Goal: Task Accomplishment & Management: Use online tool/utility

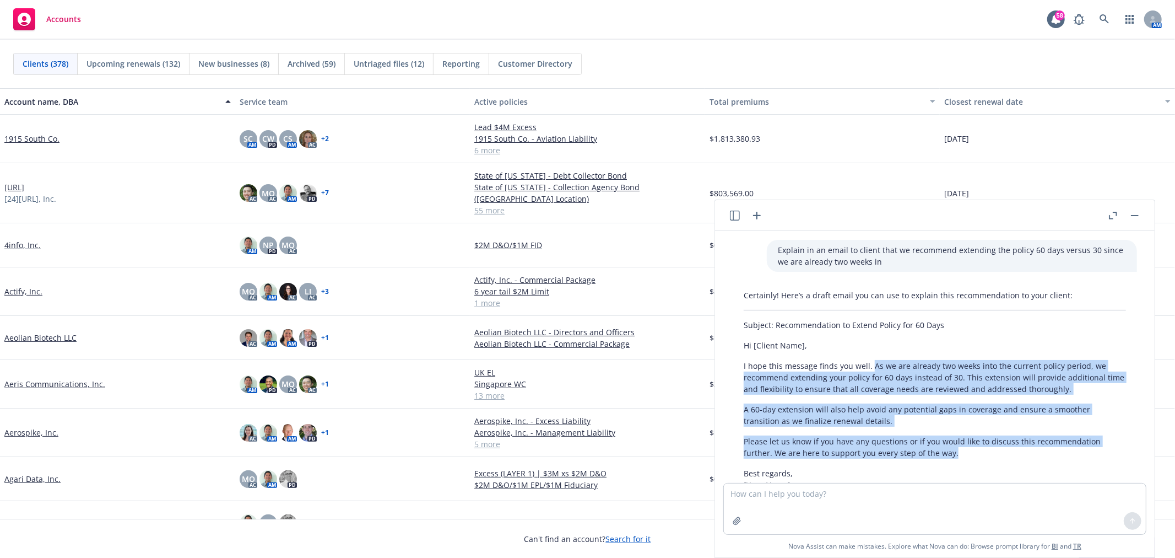
scroll to position [79, 0]
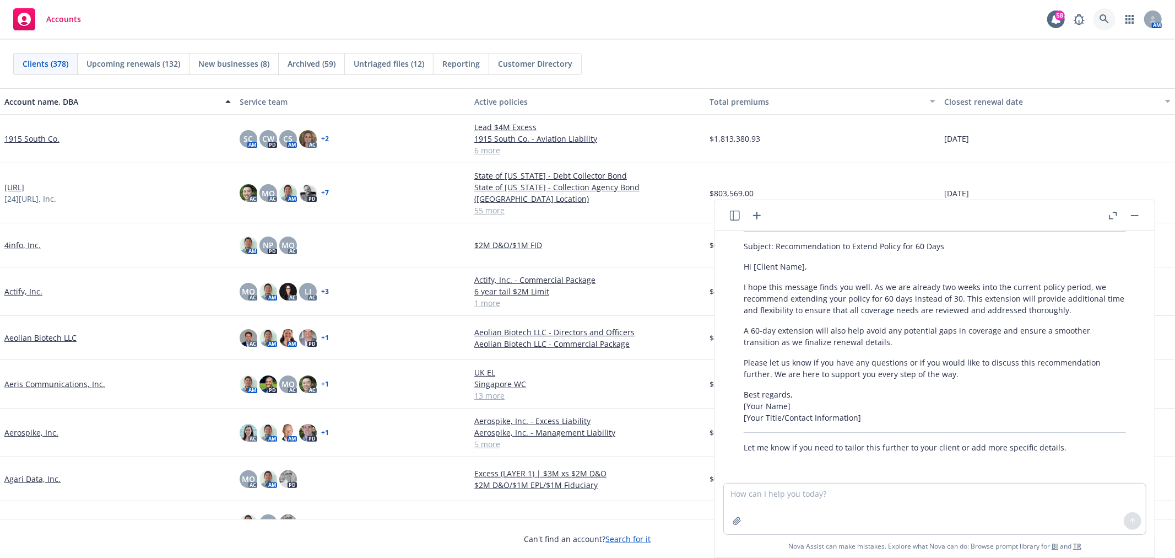
click at [1105, 21] on icon at bounding box center [1105, 19] width 10 height 10
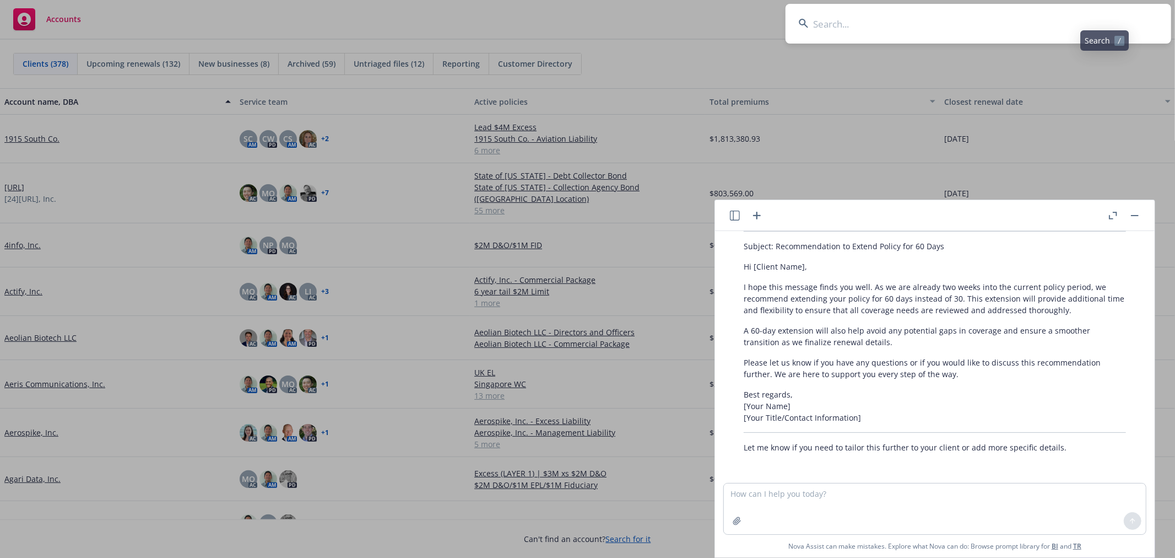
click at [1000, 19] on input at bounding box center [979, 24] width 386 height 40
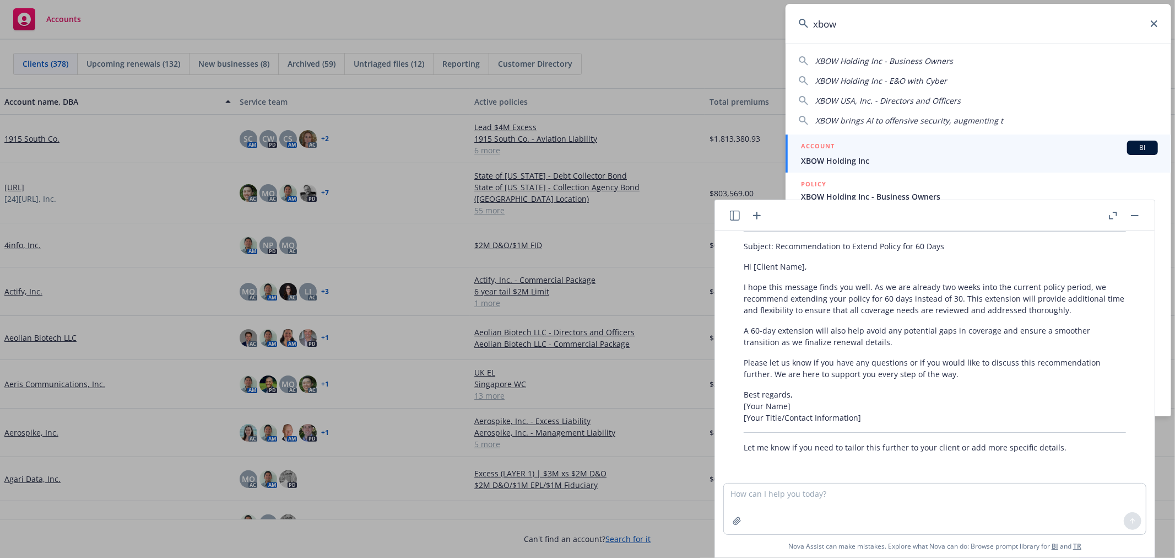
type input "xbow"
click at [886, 159] on span "XBOW Holding Inc" at bounding box center [979, 161] width 357 height 12
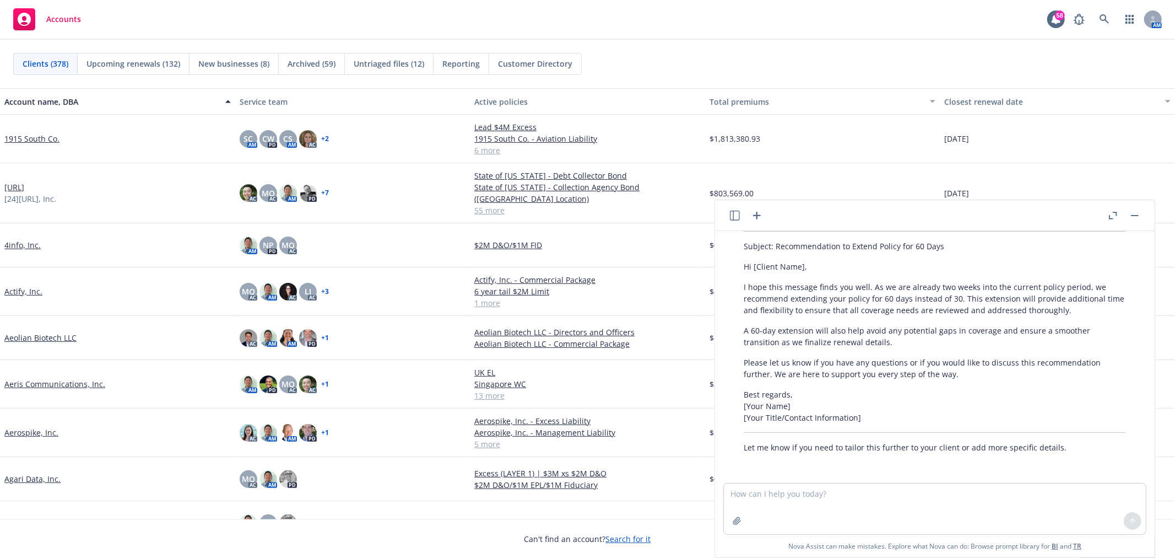
click at [1135, 217] on button "button" at bounding box center [1134, 215] width 13 height 13
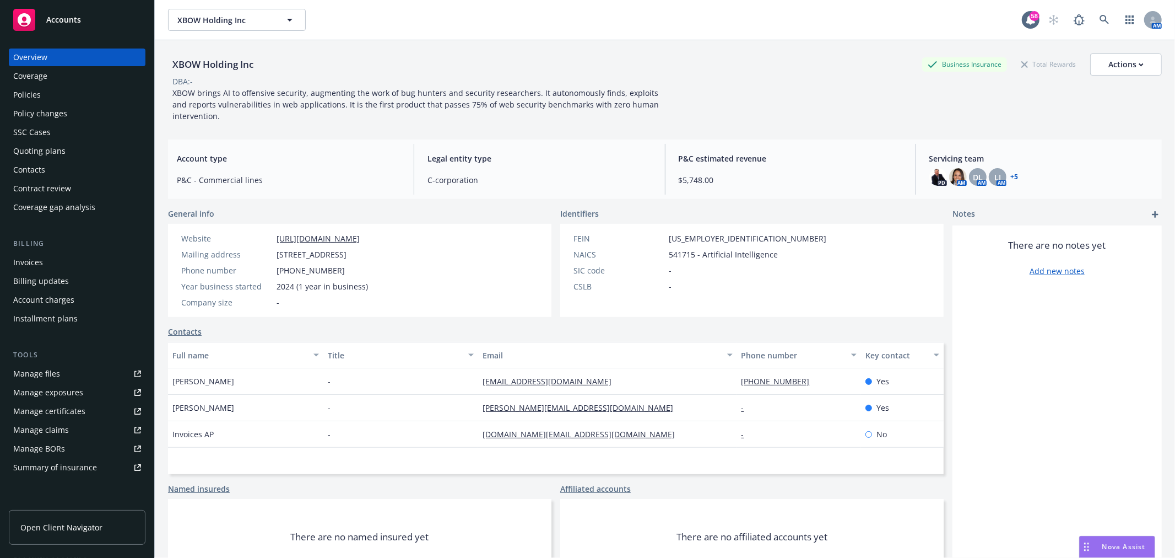
click at [36, 152] on div "Quoting plans" at bounding box center [39, 151] width 52 height 18
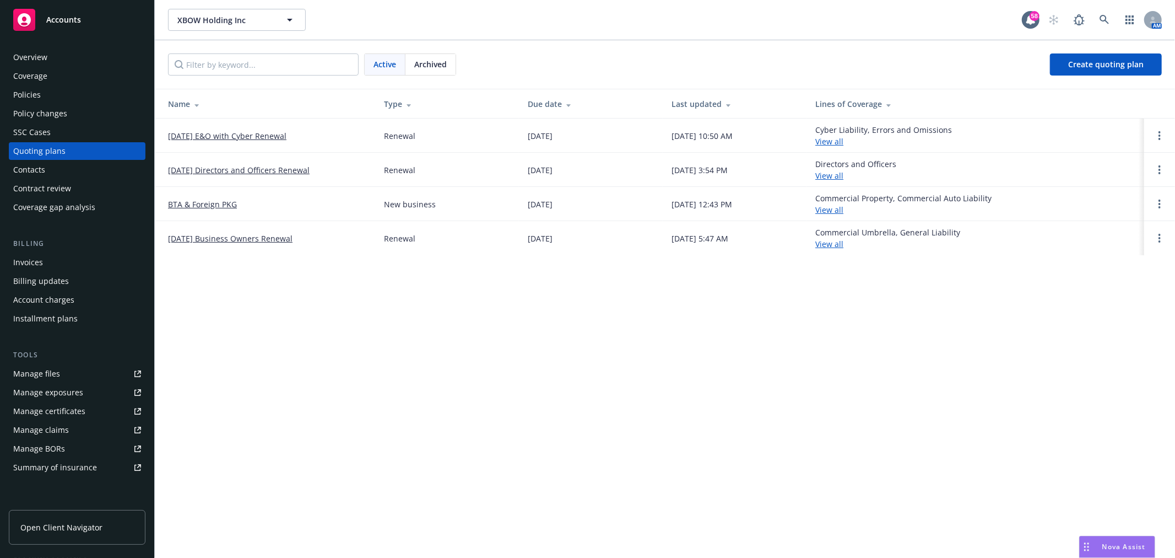
click at [224, 170] on link "[DATE] Directors and Officers Renewal" at bounding box center [239, 170] width 142 height 12
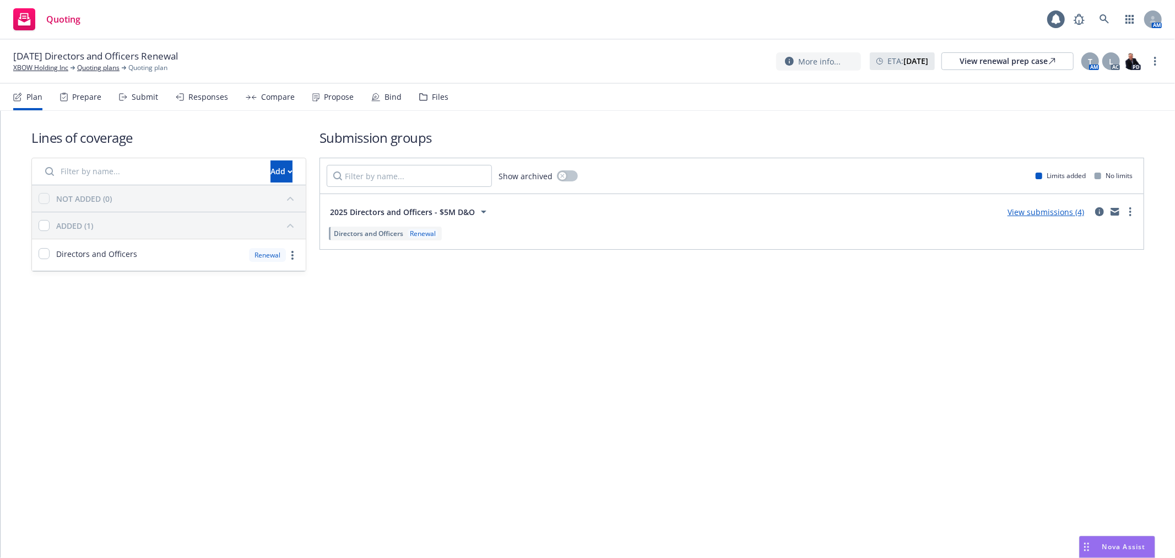
click at [425, 100] on div "Files" at bounding box center [433, 97] width 29 height 26
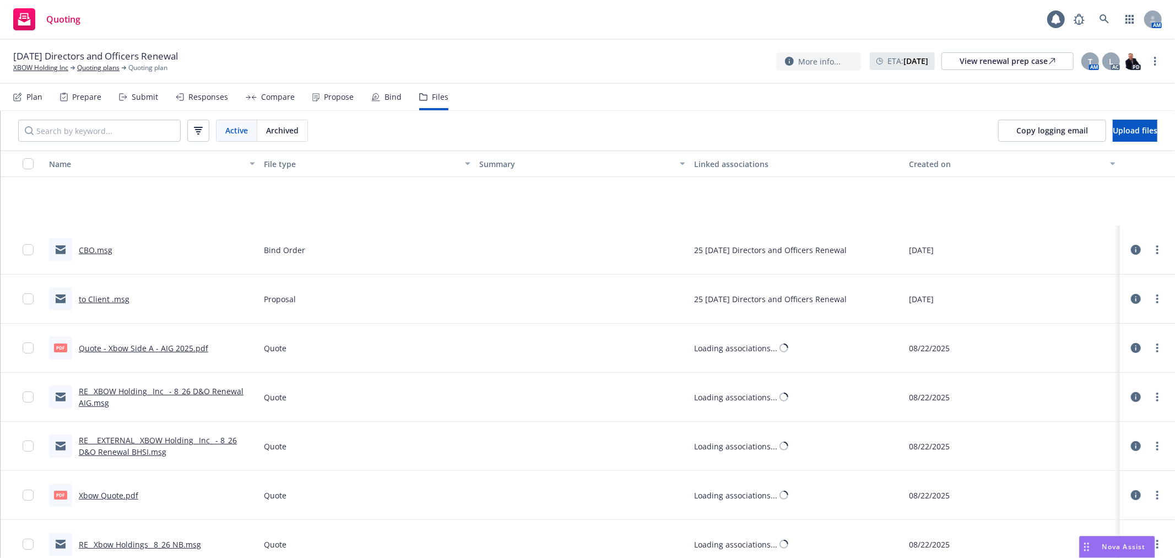
scroll to position [122, 0]
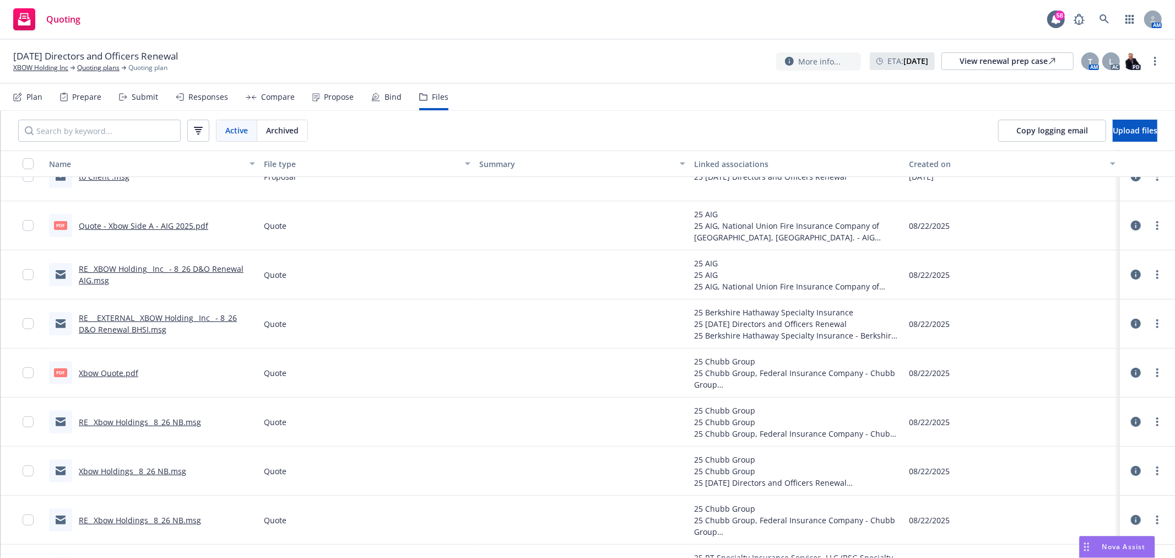
click at [111, 375] on link "Xbow Quote.pdf" at bounding box center [109, 372] width 60 height 10
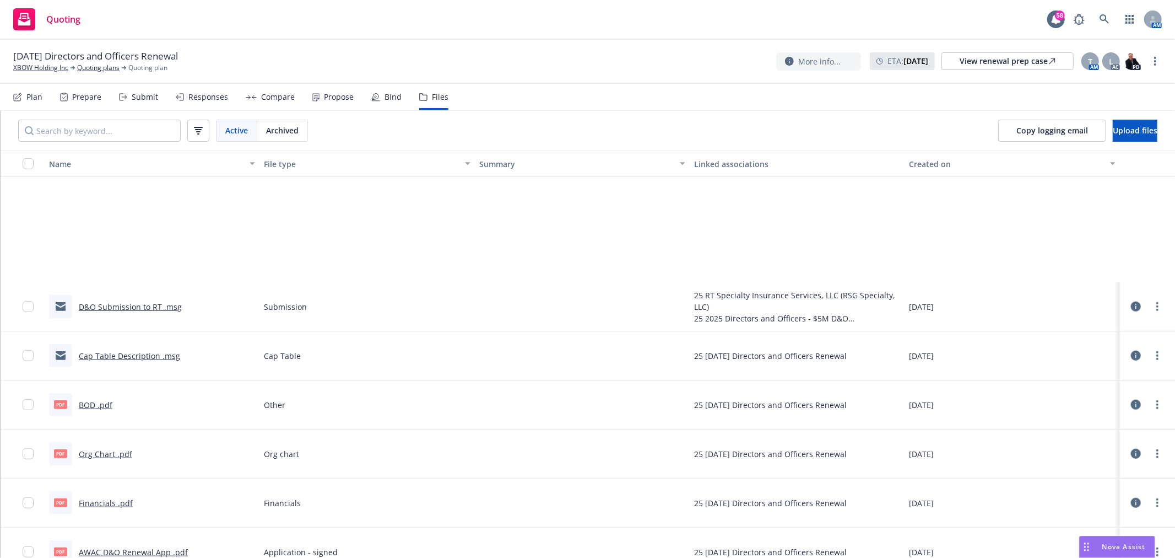
scroll to position [916, 0]
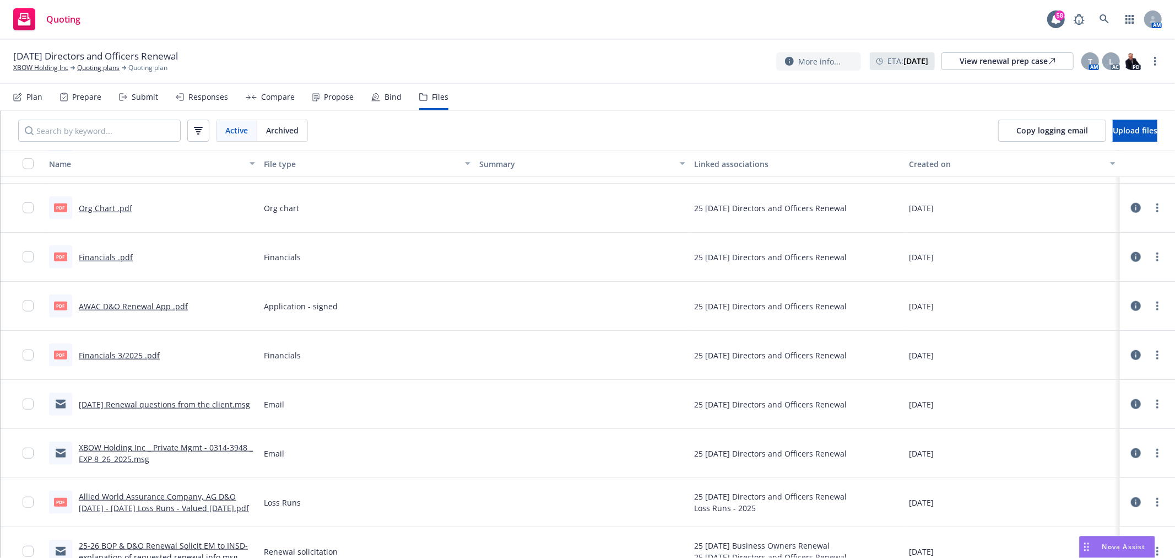
click at [123, 302] on link "AWAC D&O Renewal App .pdf" at bounding box center [133, 306] width 109 height 10
click at [50, 67] on link "XBOW Holding Inc" at bounding box center [40, 68] width 55 height 10
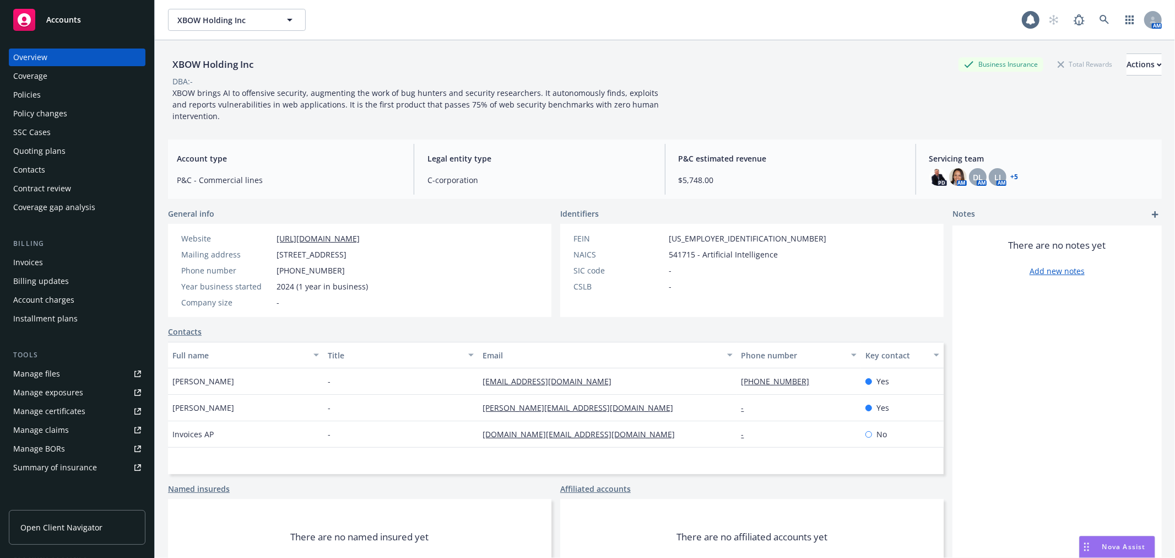
click at [41, 95] on div "Policies" at bounding box center [77, 95] width 128 height 18
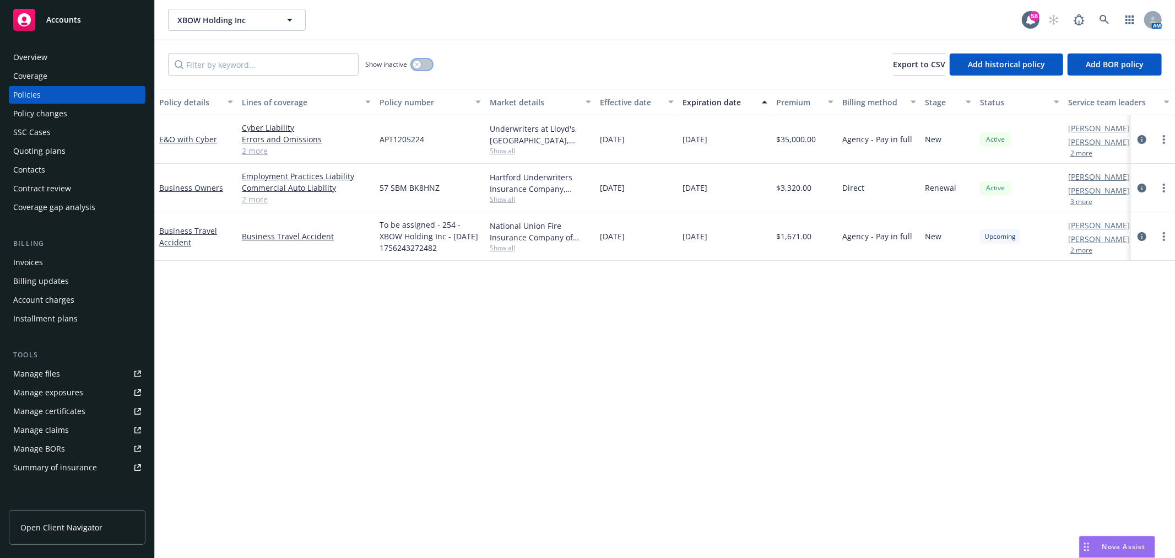
click at [428, 64] on button "button" at bounding box center [422, 64] width 21 height 11
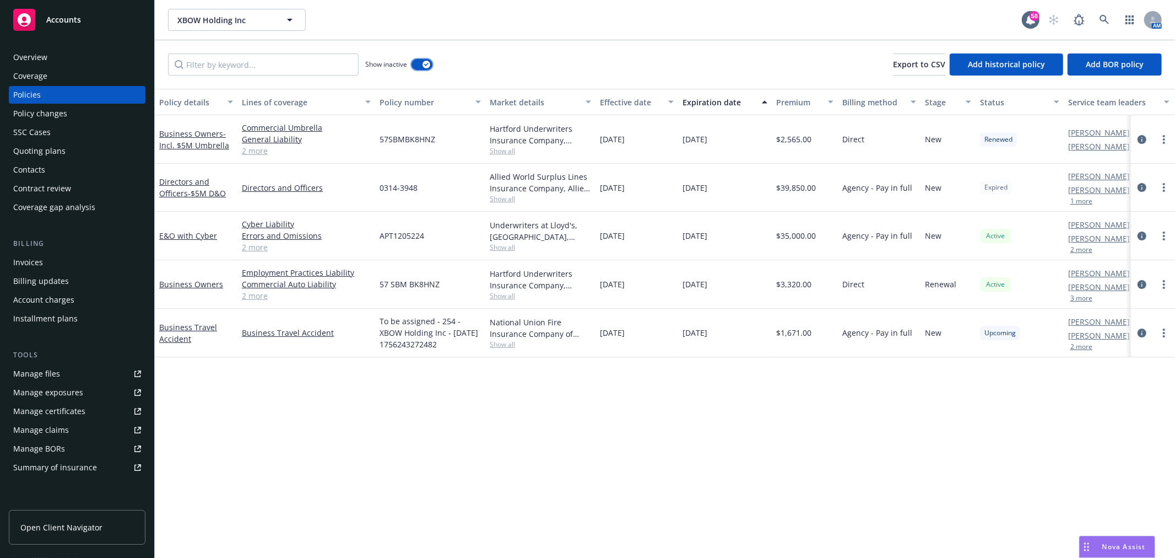
click at [412, 66] on button "button" at bounding box center [422, 64] width 21 height 11
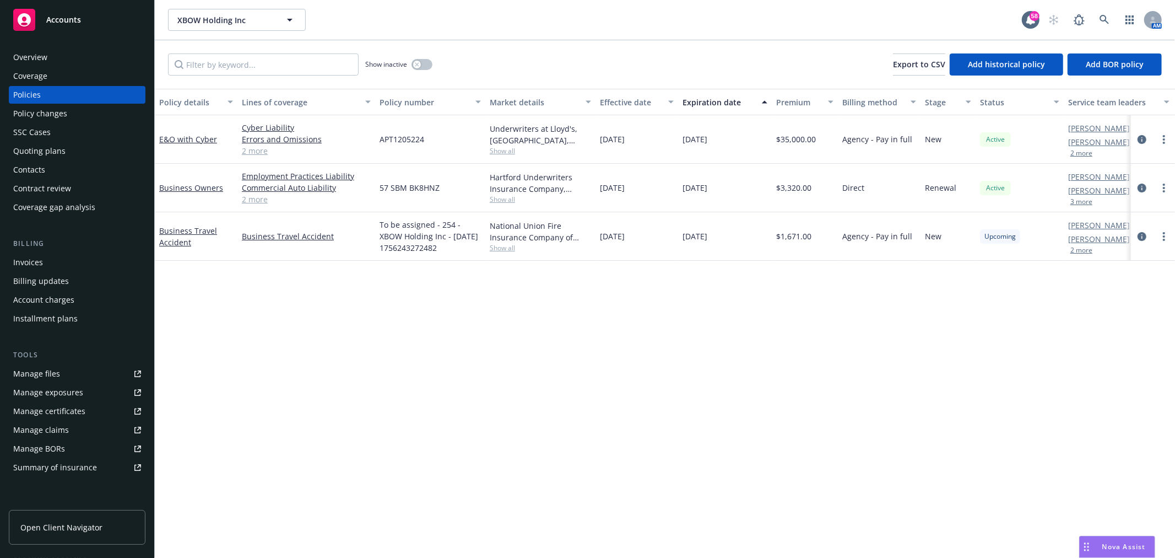
click at [36, 57] on div "Overview" at bounding box center [30, 57] width 34 height 18
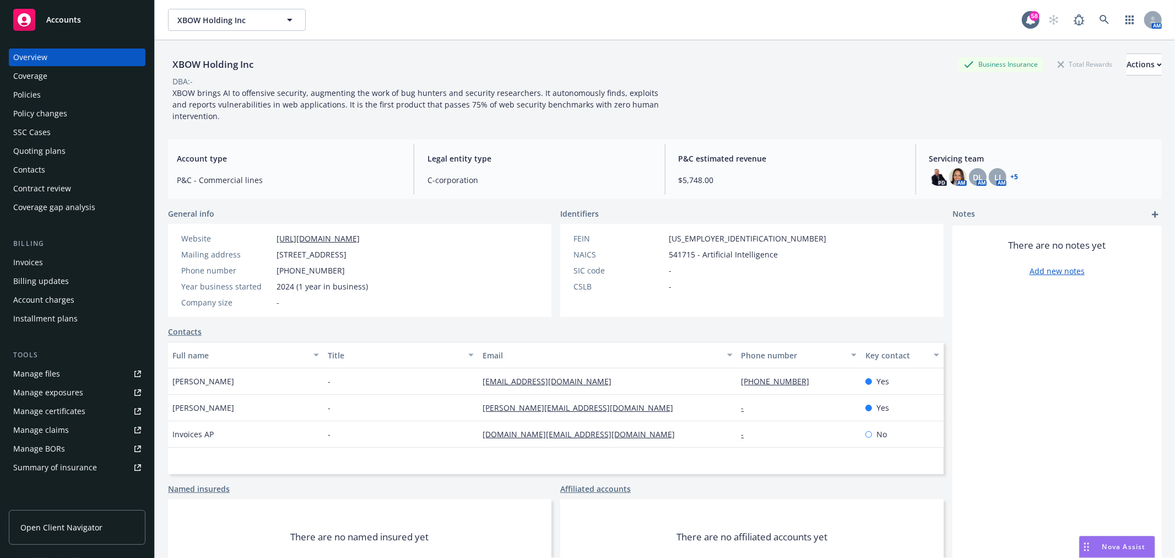
click at [50, 118] on div "Policy changes" at bounding box center [40, 114] width 54 height 18
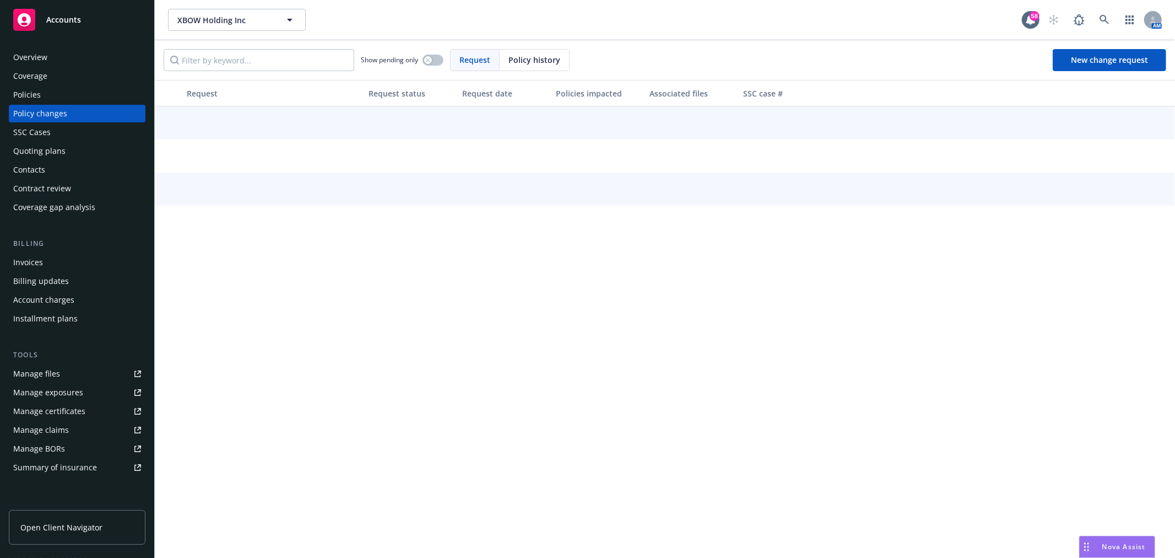
click at [52, 147] on div "Quoting plans" at bounding box center [39, 151] width 52 height 18
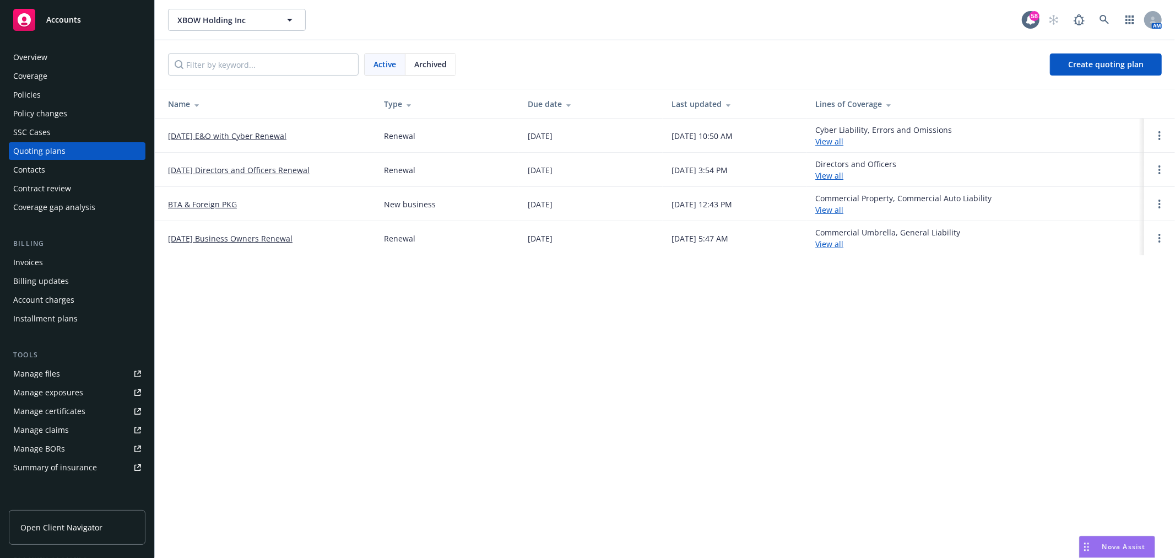
click at [285, 170] on link "[DATE] Directors and Officers Renewal" at bounding box center [239, 170] width 142 height 12
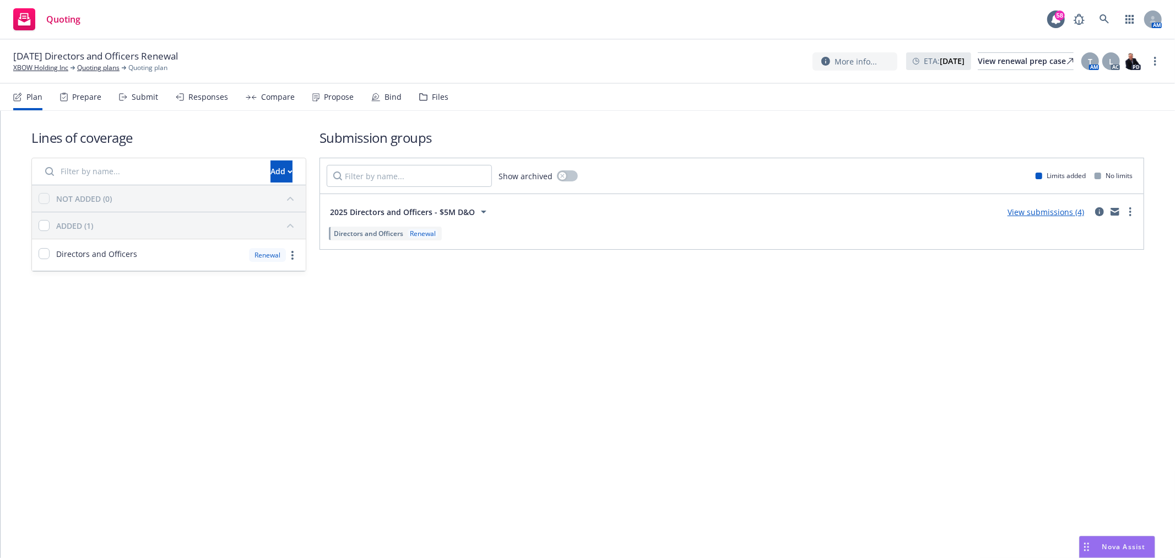
click at [434, 96] on div "Files" at bounding box center [440, 97] width 17 height 9
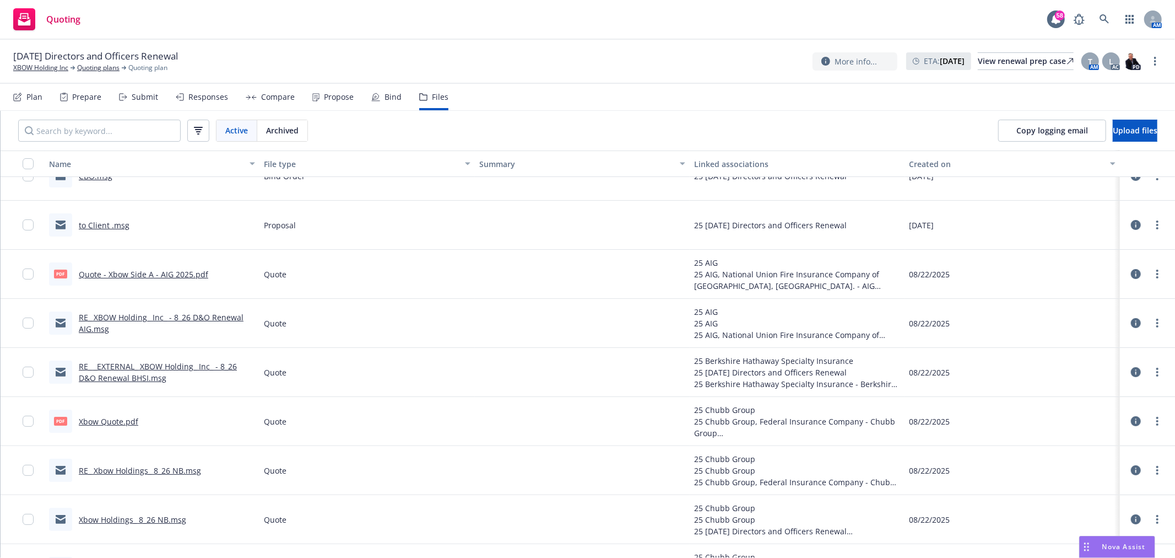
scroll to position [61, 0]
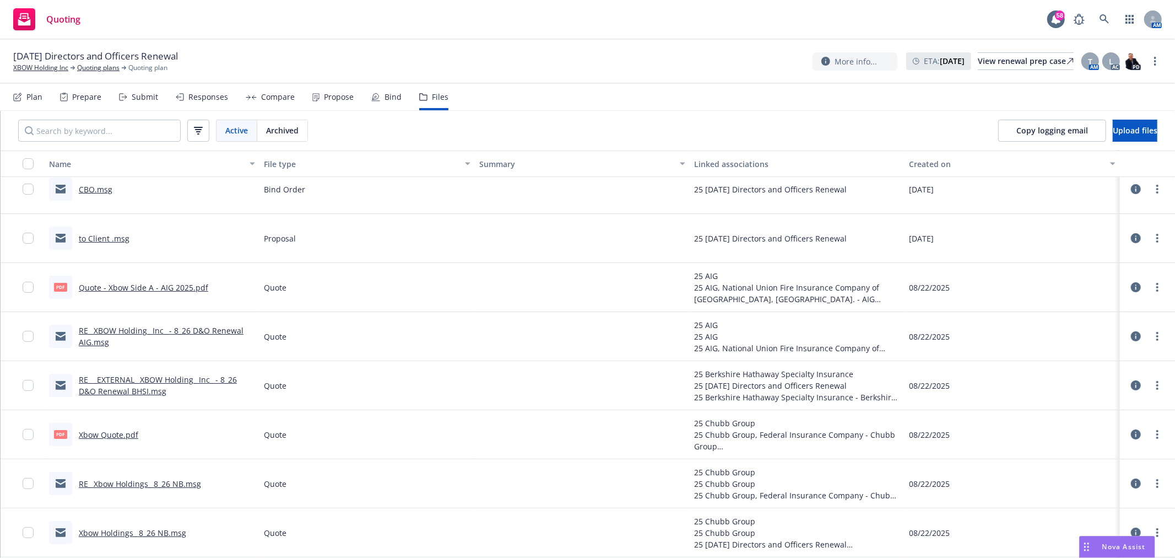
click at [113, 235] on link "to Client .msg" at bounding box center [104, 238] width 51 height 10
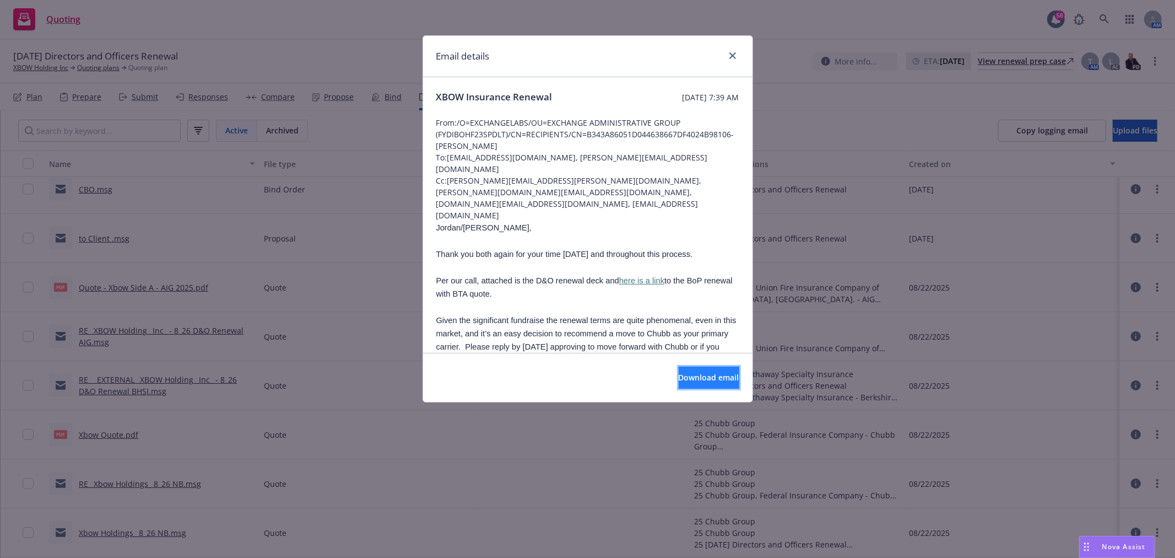
click at [696, 373] on span "Download email" at bounding box center [709, 377] width 61 height 10
click at [733, 58] on icon "close" at bounding box center [732, 55] width 7 height 7
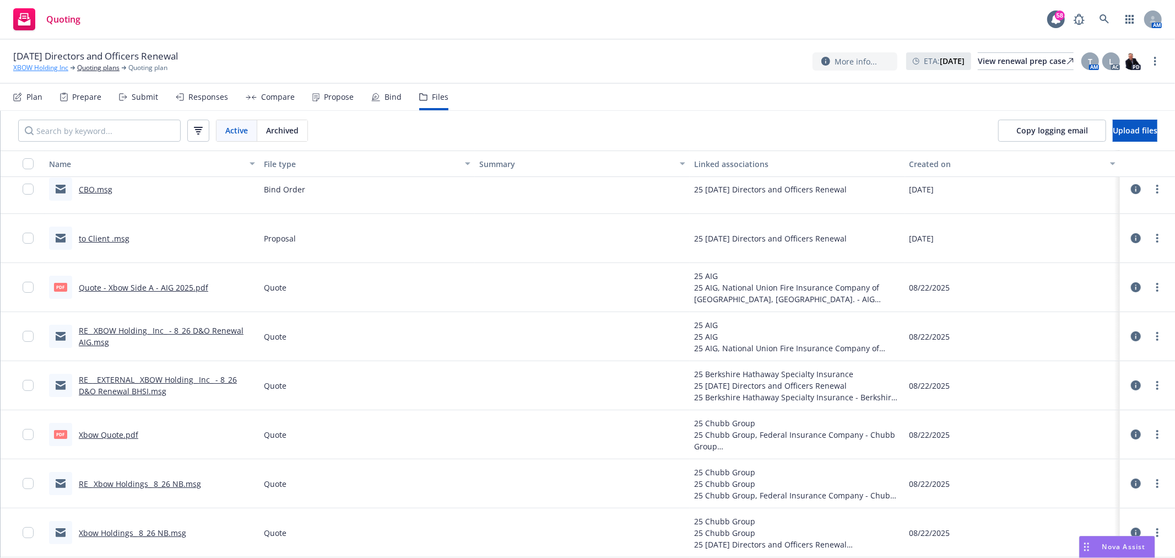
click at [52, 68] on link "XBOW Holding Inc" at bounding box center [40, 68] width 55 height 10
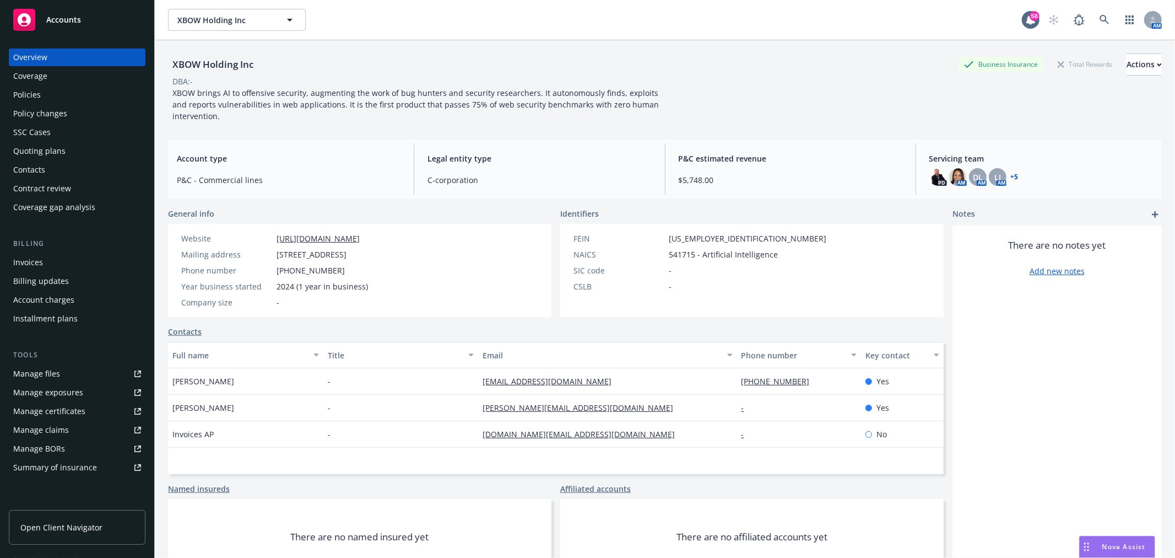
click at [30, 96] on div "Policies" at bounding box center [27, 95] width 28 height 18
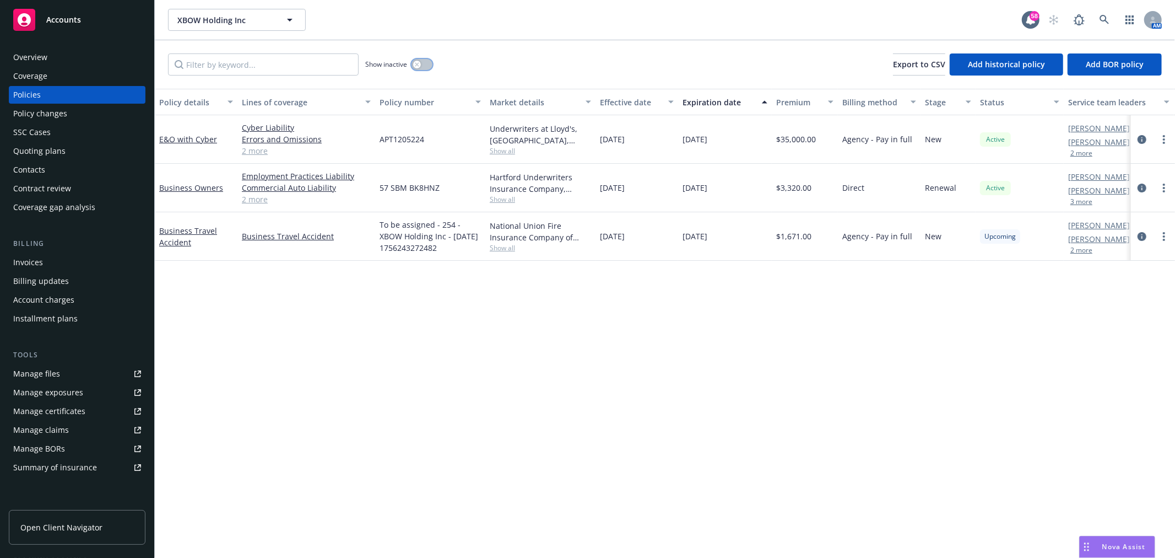
click at [426, 68] on button "button" at bounding box center [422, 64] width 21 height 11
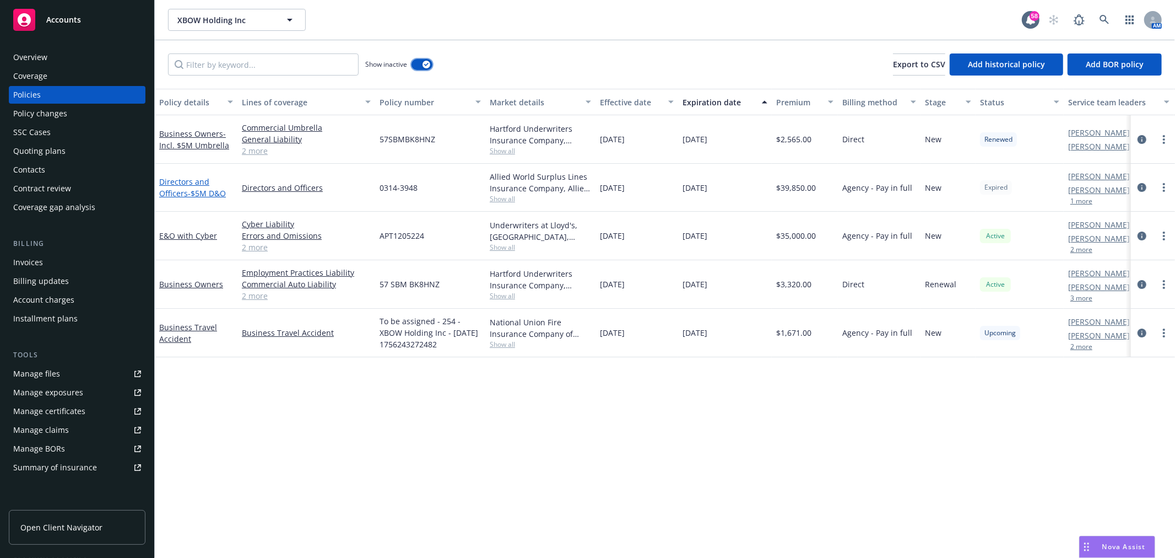
drag, startPoint x: 415, startPoint y: 64, endPoint x: 196, endPoint y: 193, distance: 253.9
click at [413, 64] on button "button" at bounding box center [422, 64] width 21 height 11
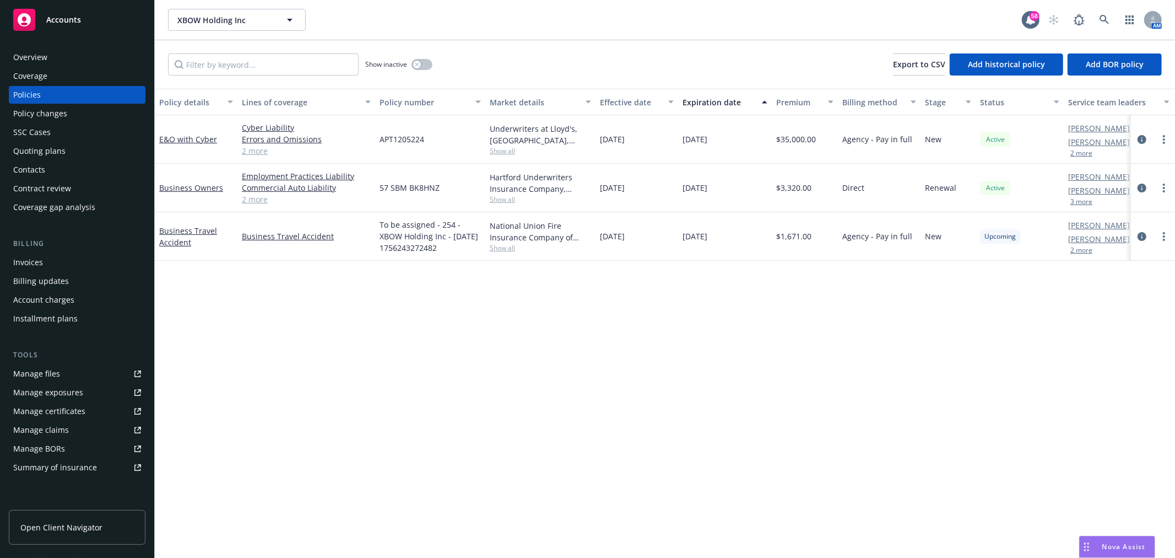
click at [14, 266] on div "Invoices" at bounding box center [28, 262] width 30 height 18
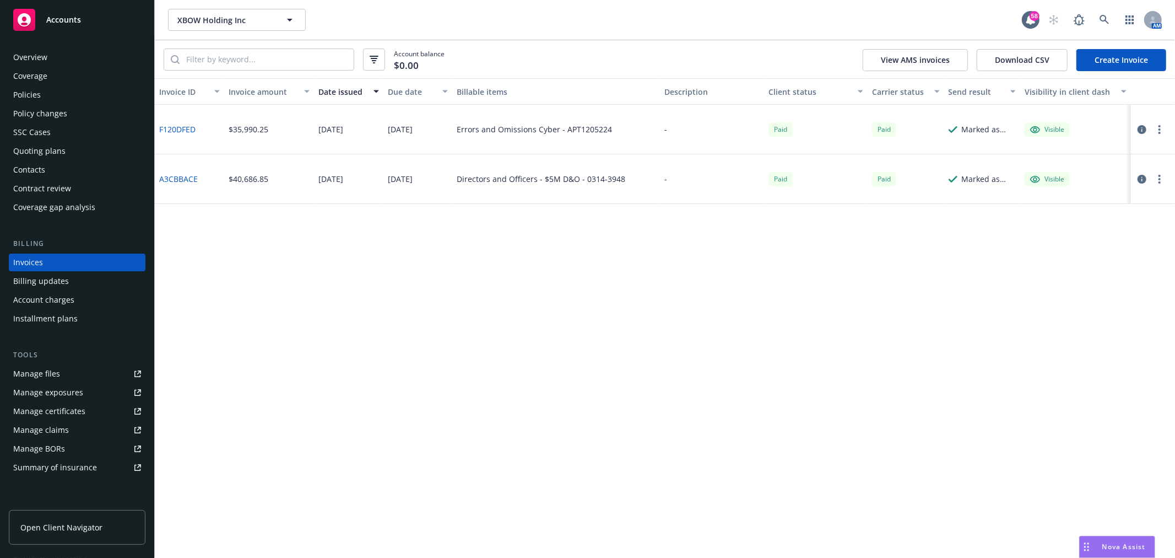
click at [186, 180] on link "A3CBBACE" at bounding box center [178, 179] width 39 height 12
click at [59, 150] on div "Quoting plans" at bounding box center [39, 151] width 52 height 18
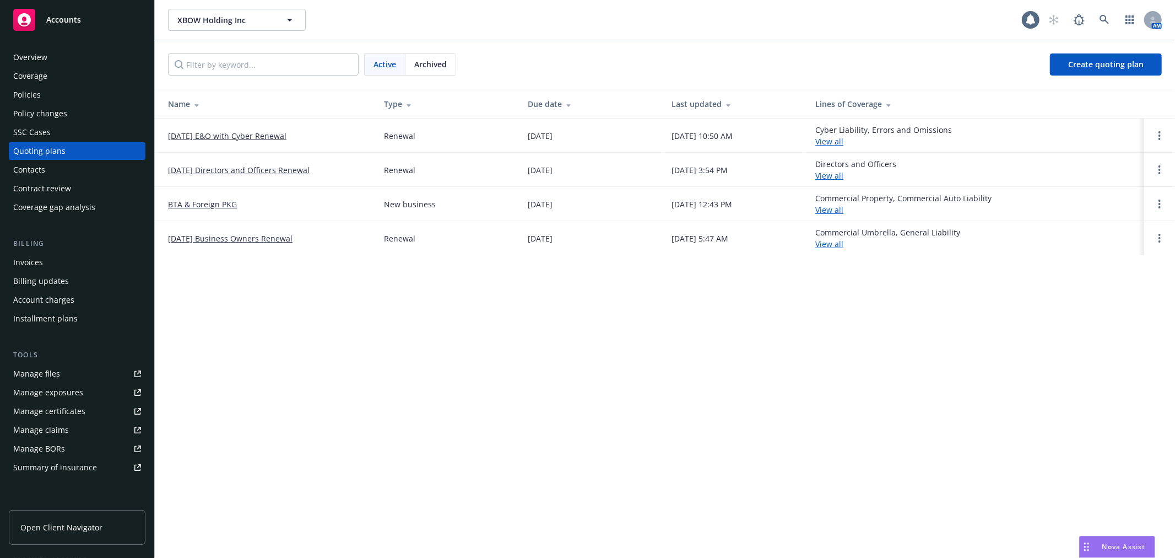
click at [300, 164] on td "08/26/25 Directors and Officers Renewal" at bounding box center [265, 170] width 220 height 34
click at [300, 164] on link "08/26/25 Directors and Officers Renewal" at bounding box center [239, 170] width 142 height 12
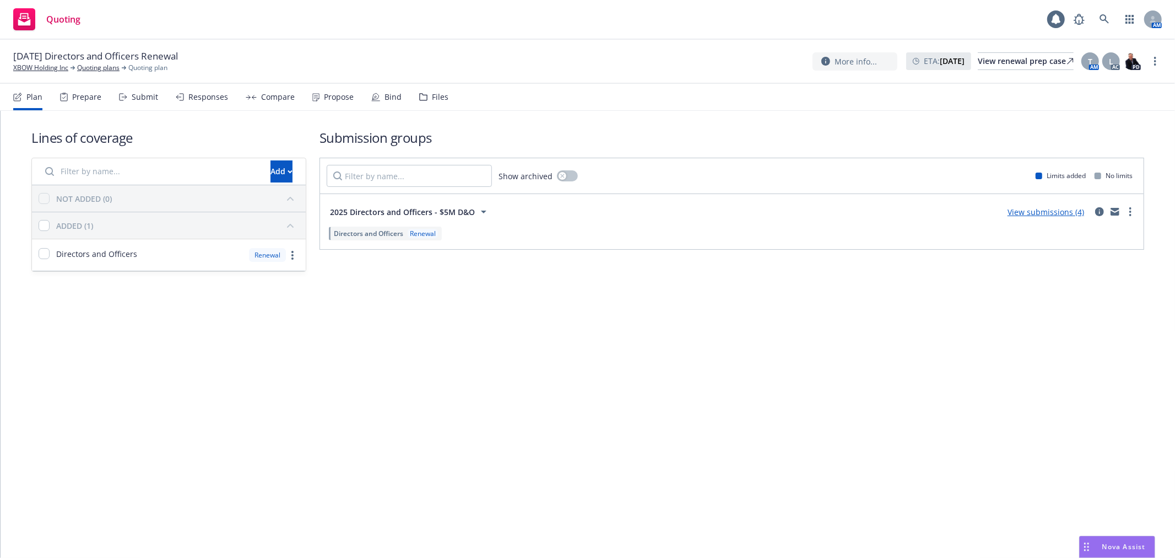
click at [432, 96] on div "Files" at bounding box center [440, 97] width 17 height 9
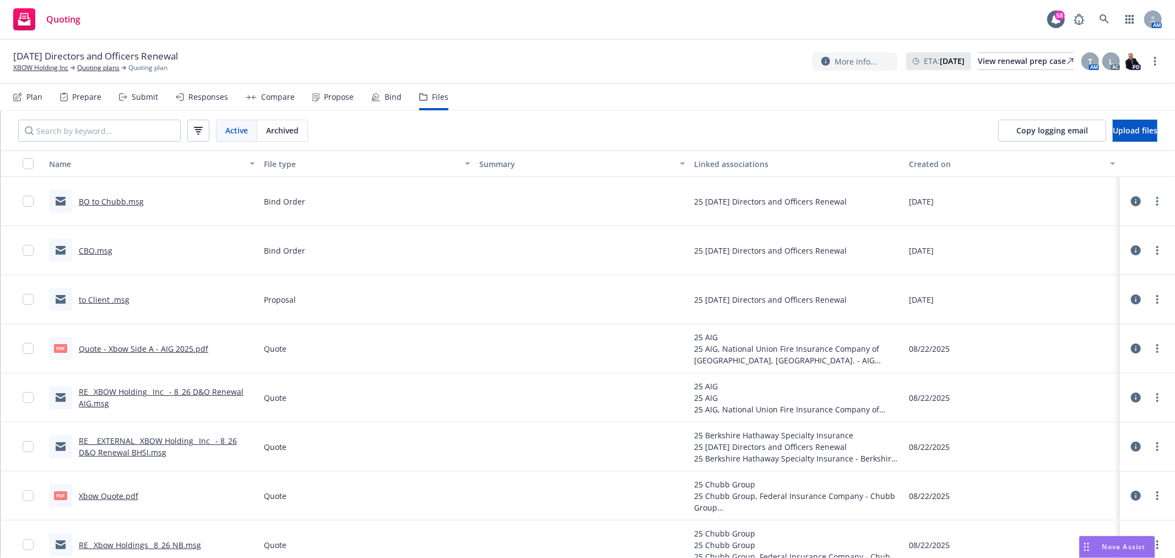
click at [84, 296] on link "to Client .msg" at bounding box center [104, 299] width 51 height 10
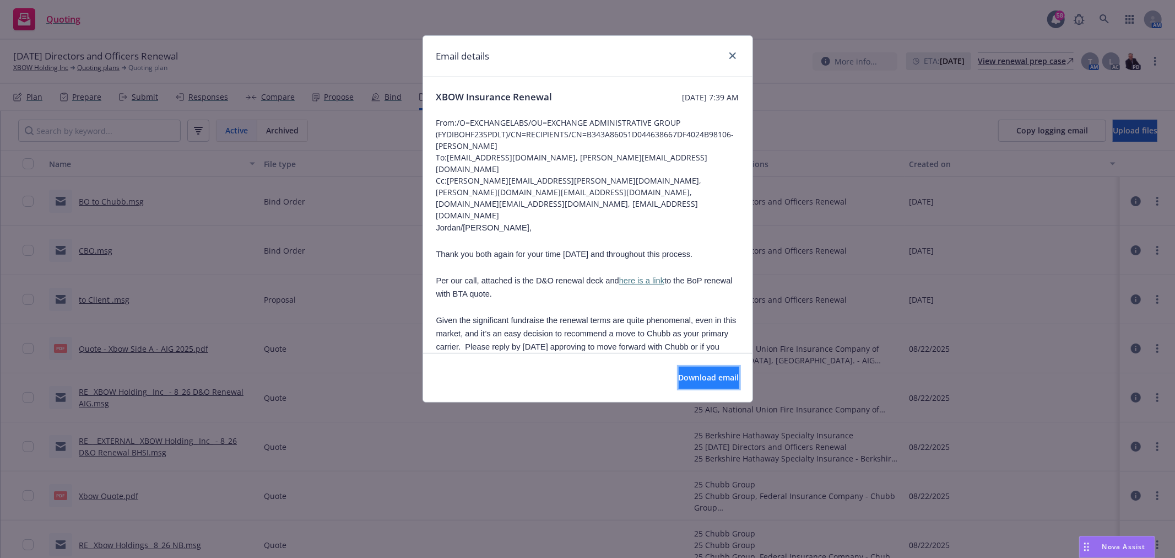
click at [679, 376] on button "Download email" at bounding box center [709, 377] width 61 height 22
click at [732, 57] on icon "close" at bounding box center [732, 55] width 7 height 7
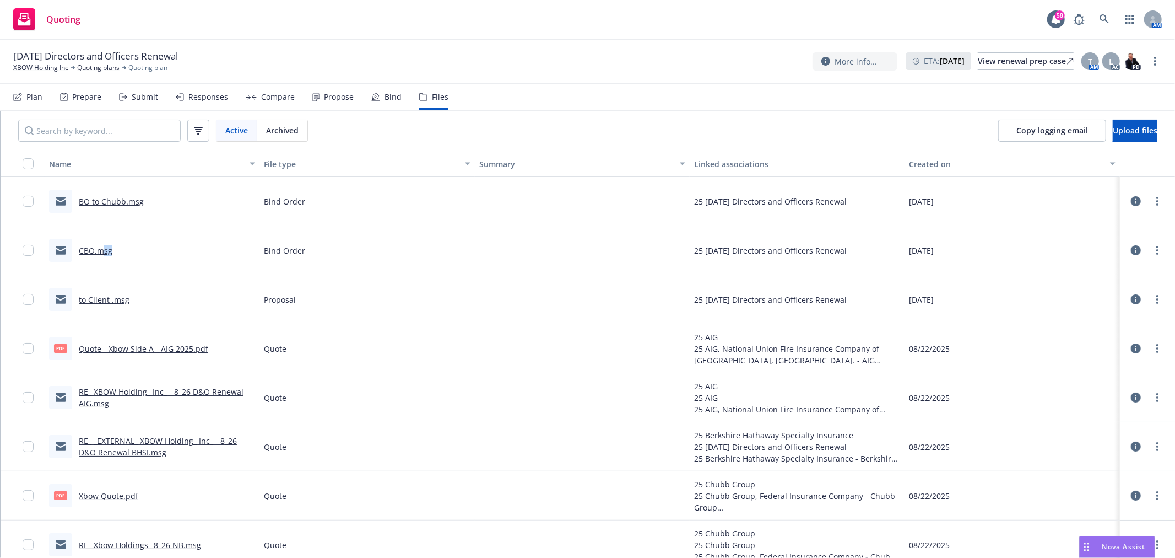
drag, startPoint x: 101, startPoint y: 246, endPoint x: 135, endPoint y: 284, distance: 50.3
click at [158, 272] on div "CBO.msg" at bounding box center [152, 250] width 215 height 49
click at [117, 304] on div "to Client .msg" at bounding box center [104, 300] width 51 height 12
click at [114, 299] on link "to Client .msg" at bounding box center [104, 299] width 51 height 10
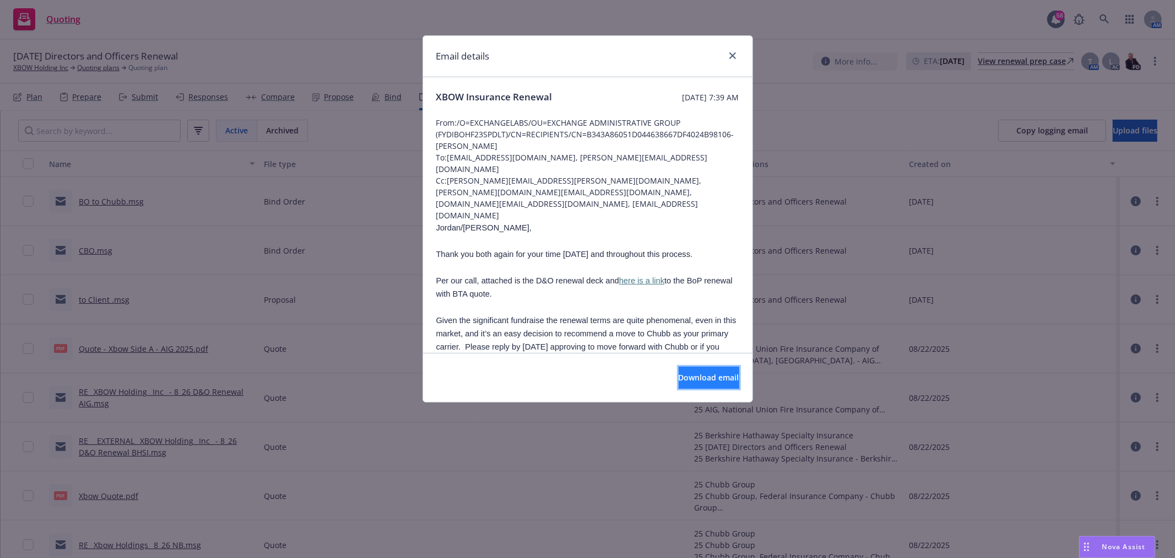
click at [679, 387] on button "Download email" at bounding box center [709, 377] width 61 height 22
click at [1122, 545] on span "Nova Assist" at bounding box center [1124, 546] width 44 height 9
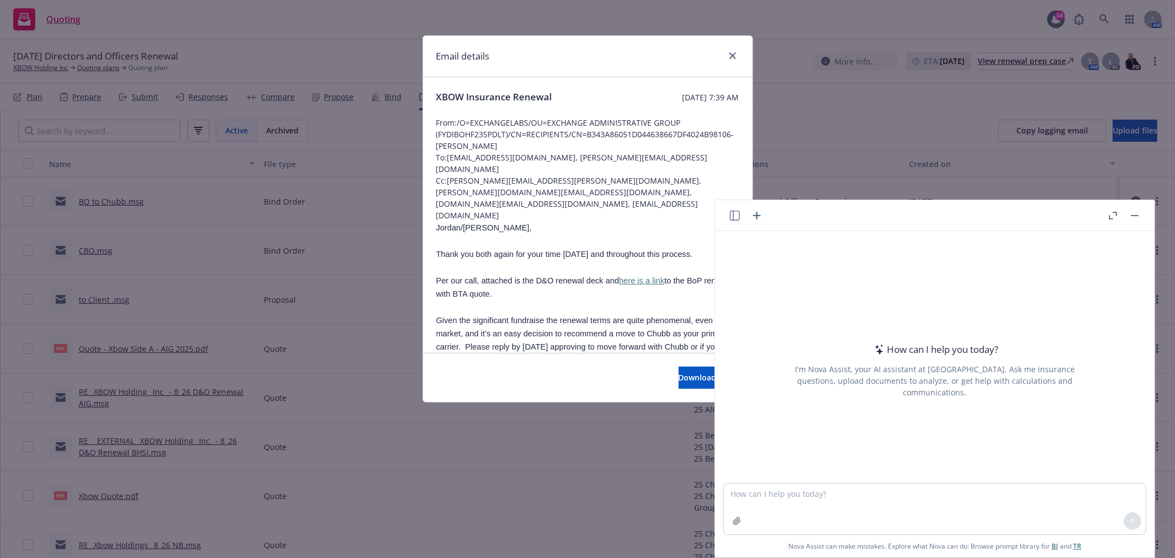
click at [1142, 29] on div "Email details XBOW Insurance Renewal Tuesday, August 26, 2025 at 7:39 AM From: …" at bounding box center [587, 279] width 1175 height 558
click at [1136, 21] on div "Email details XBOW Insurance Renewal Tuesday, August 26, 2025 at 7:39 AM From: …" at bounding box center [587, 279] width 1175 height 558
drag, startPoint x: 912, startPoint y: 160, endPoint x: 988, endPoint y: 171, distance: 76.8
click at [922, 161] on div "Email details XBOW Insurance Renewal Tuesday, August 26, 2025 at 7:39 AM From: …" at bounding box center [587, 279] width 1175 height 558
click at [1137, 212] on button "button" at bounding box center [1134, 215] width 13 height 13
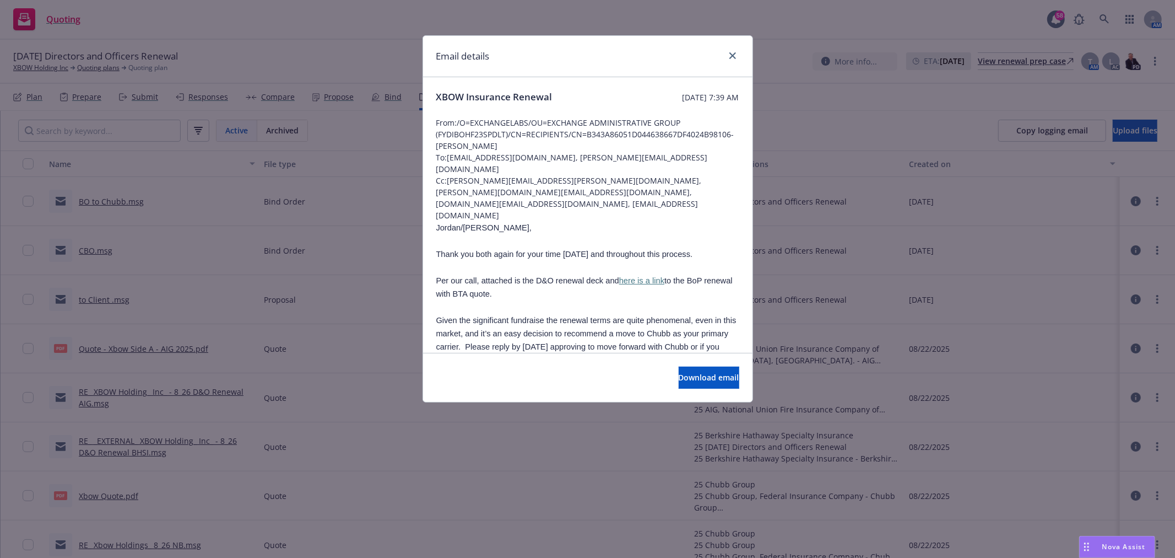
click at [1121, 12] on div "Email details XBOW Insurance Renewal Tuesday, August 26, 2025 at 7:39 AM From: …" at bounding box center [587, 279] width 1175 height 558
click at [733, 54] on icon "close" at bounding box center [732, 55] width 7 height 7
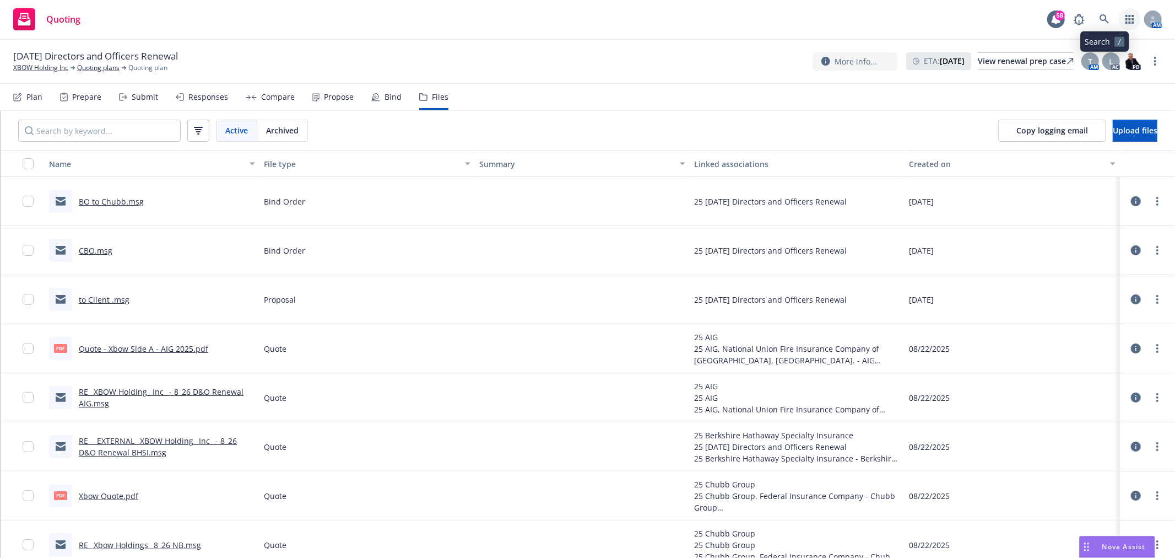
click at [1128, 17] on icon "button" at bounding box center [1130, 19] width 9 height 9
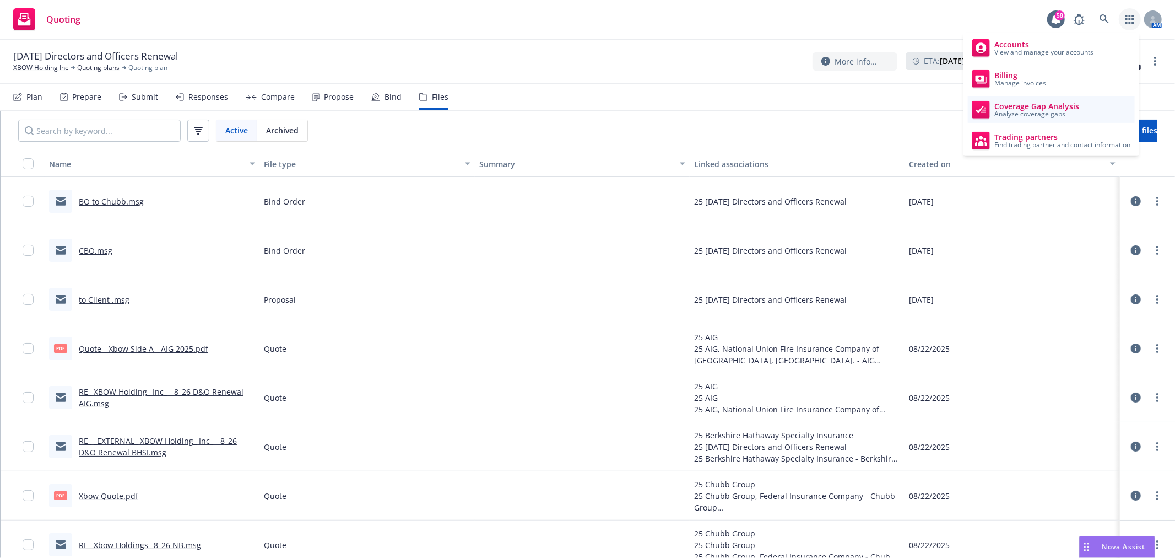
click at [1077, 100] on link "Coverage Gap Analysis Analyze coverage gaps" at bounding box center [1051, 109] width 167 height 26
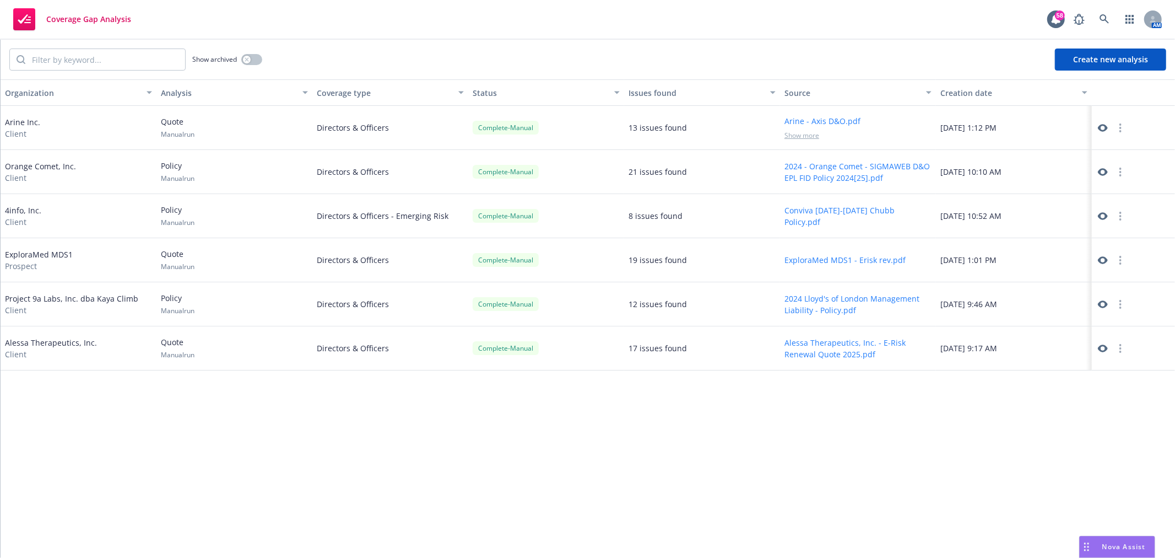
click at [1095, 61] on button "Create new analysis" at bounding box center [1110, 59] width 111 height 22
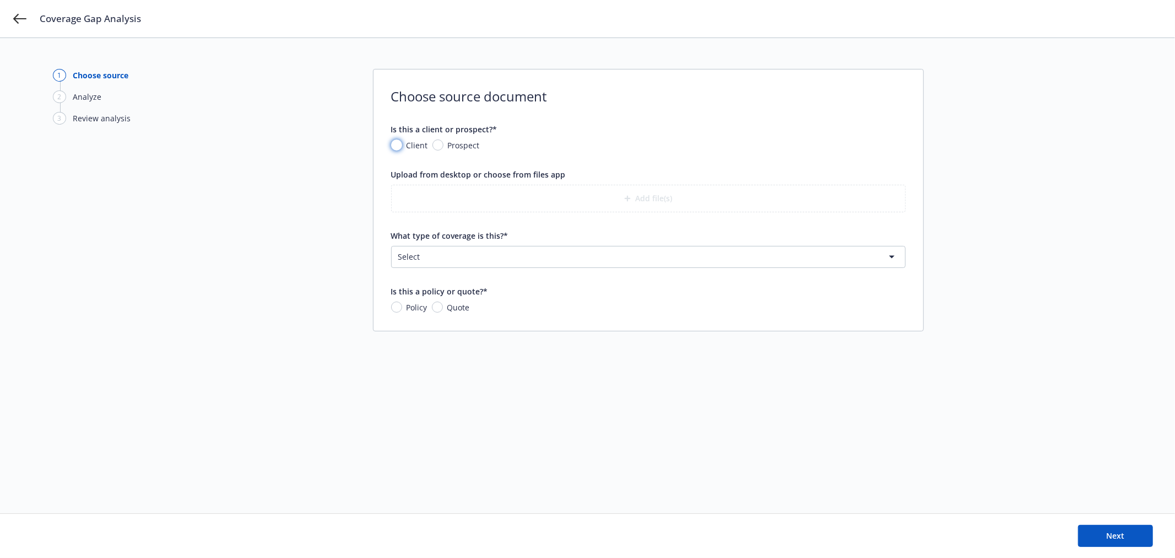
click at [399, 142] on input "Client" at bounding box center [396, 144] width 11 height 11
radio input "true"
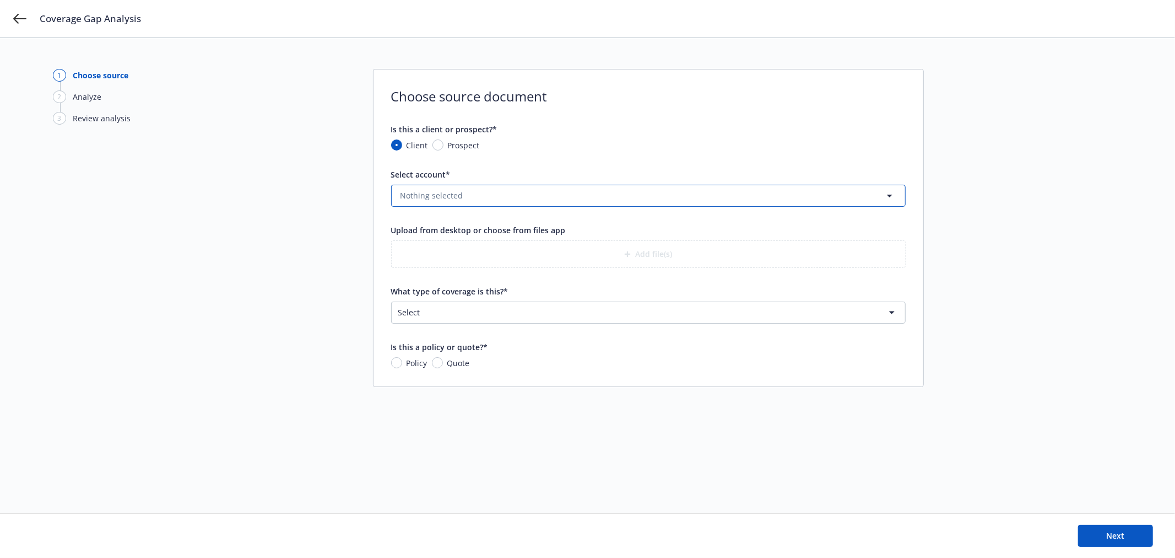
click at [458, 201] on span "Nothing selected" at bounding box center [432, 196] width 63 height 12
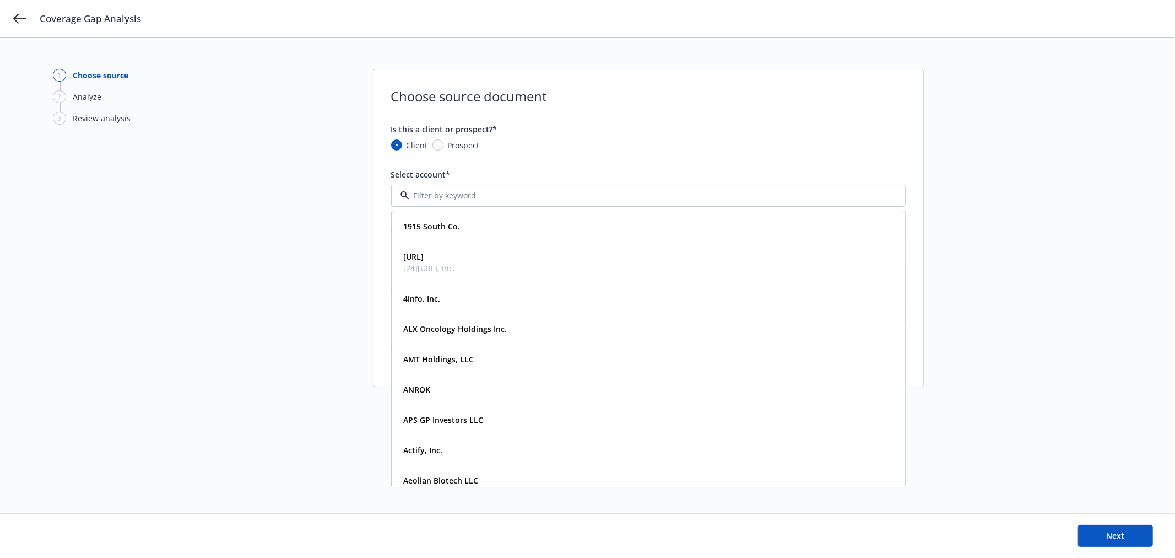
click at [527, 167] on form "Is this a client or prospect?* Client Prospect Select account* [STREET_ADDRESS]…" at bounding box center [648, 245] width 515 height 245
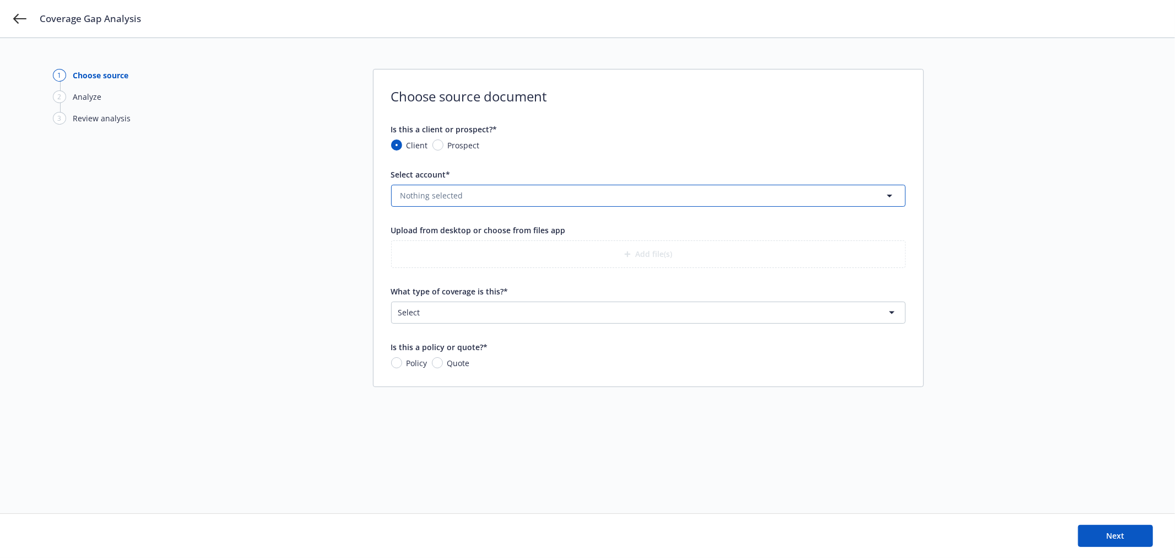
click at [509, 196] on button "Nothing selected" at bounding box center [648, 196] width 515 height 22
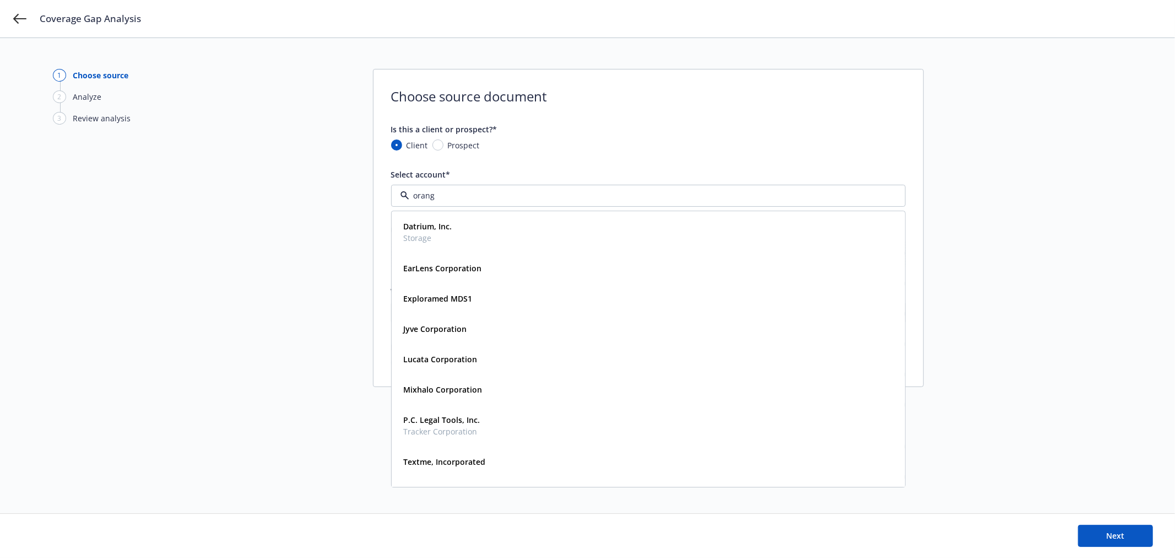
type input "orange"
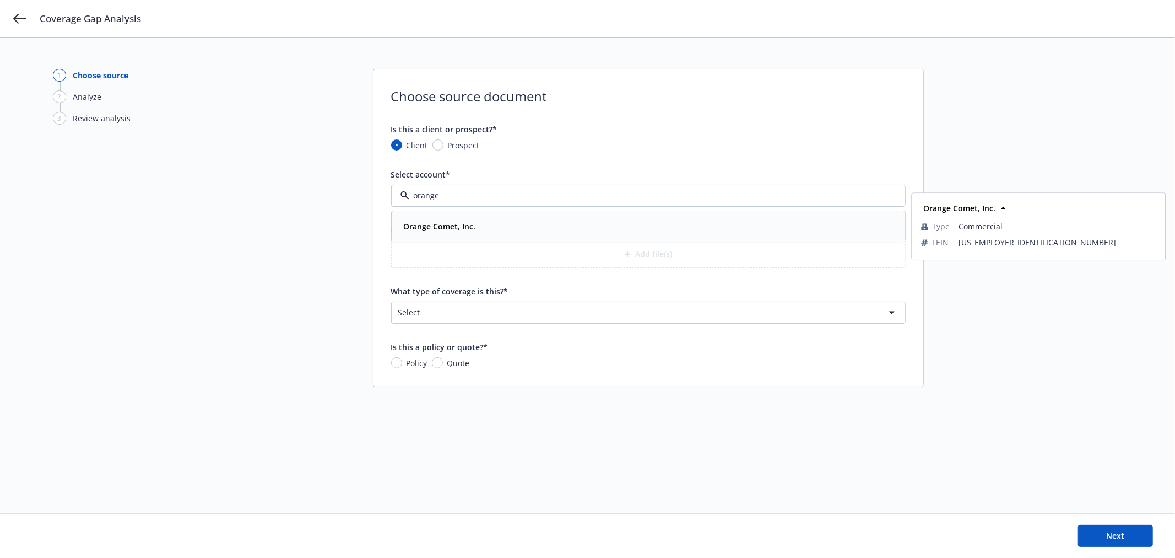
click at [480, 224] on div "Orange Comet, Inc." at bounding box center [648, 226] width 499 height 16
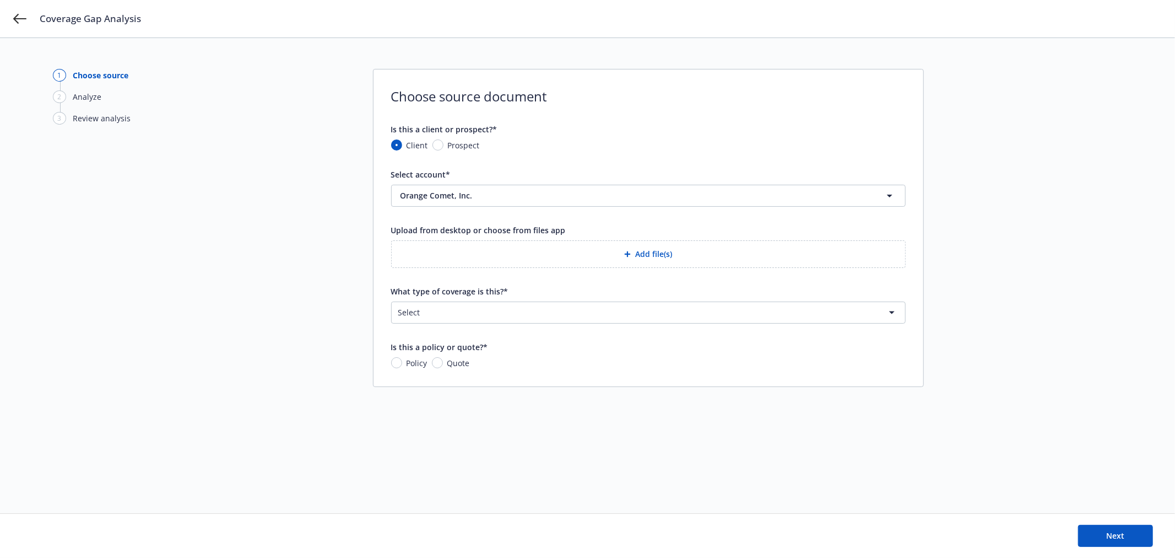
click at [487, 245] on button "Add file(s)" at bounding box center [648, 254] width 515 height 28
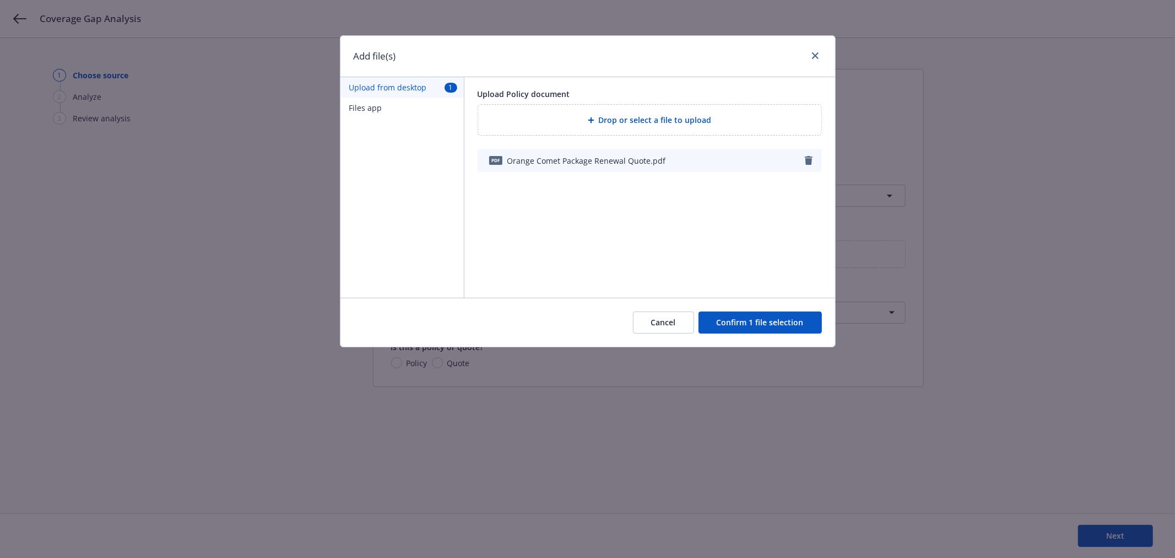
click at [774, 326] on button "Confirm 1 file selection" at bounding box center [760, 322] width 123 height 22
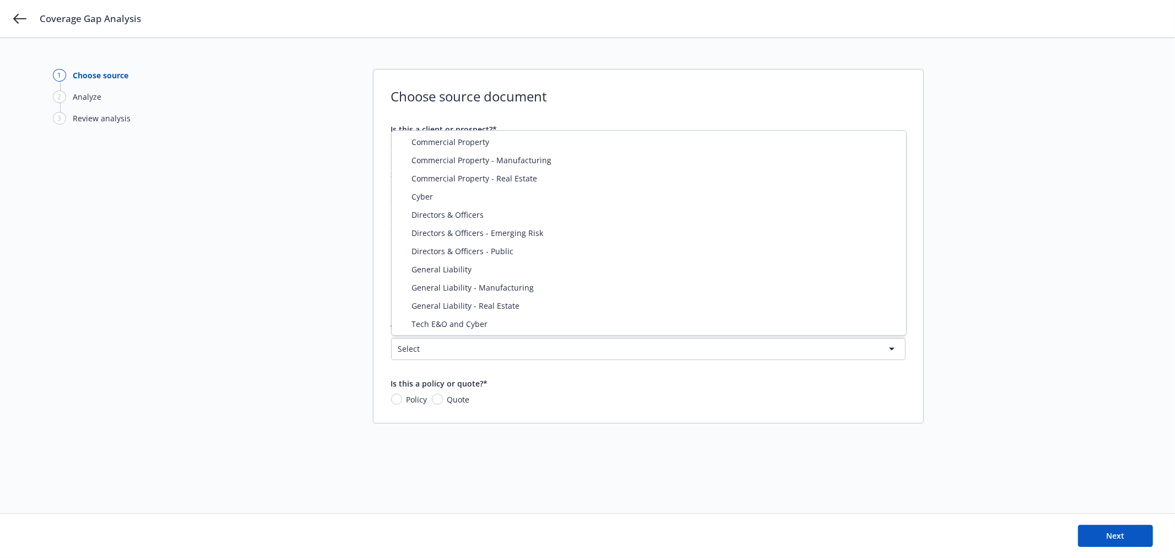
click at [469, 347] on html "Coverage Gap Analysis 1 Choose source 2 Analyze 3 Review analysis Choose source…" at bounding box center [587, 279] width 1175 height 558
select select "DIRECTORS_AND_OFFICERS"
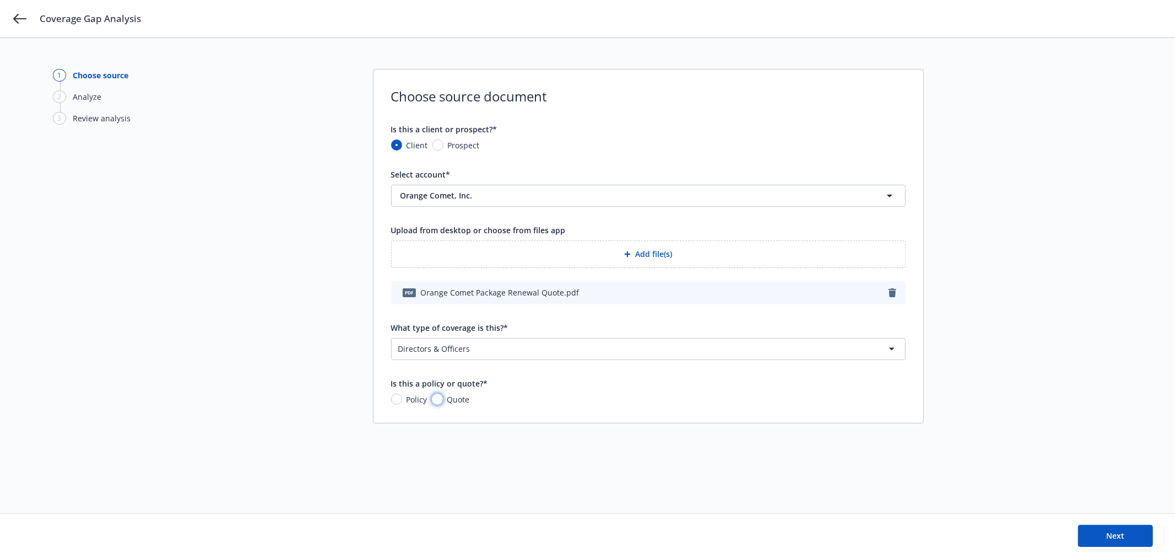
click at [436, 397] on input "Quote" at bounding box center [437, 398] width 11 height 11
radio input "true"
click at [1098, 539] on button "Next" at bounding box center [1115, 536] width 75 height 22
